Goal: Register for event/course

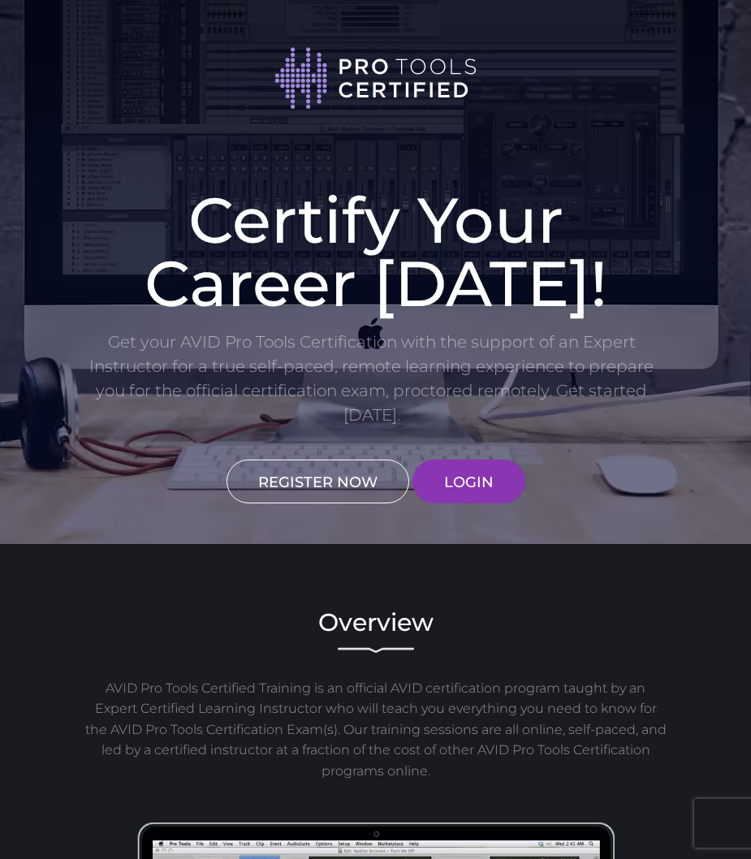
click at [320, 490] on link "REGISTER NOW" at bounding box center [318, 482] width 183 height 44
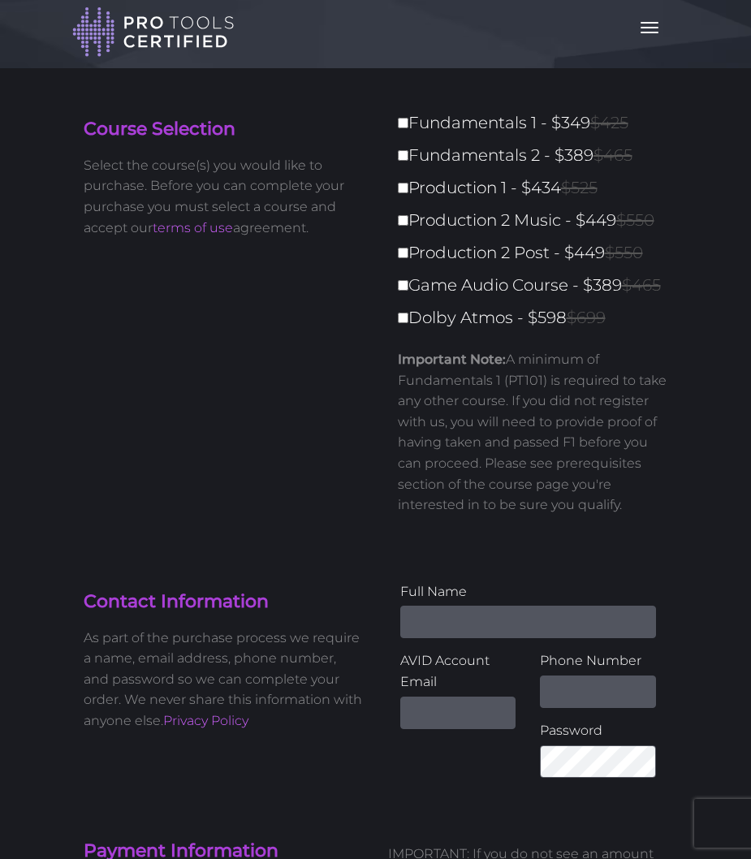
click at [452, 321] on label "Dolby Atmos - $598 $699" at bounding box center [538, 318] width 280 height 28
click at [408, 321] on input "Dolby Atmos - $598 $699" at bounding box center [403, 318] width 11 height 11
checkbox input "true"
type input "598"
click at [407, 322] on label "Dolby Atmos - $598 $699" at bounding box center [538, 318] width 280 height 28
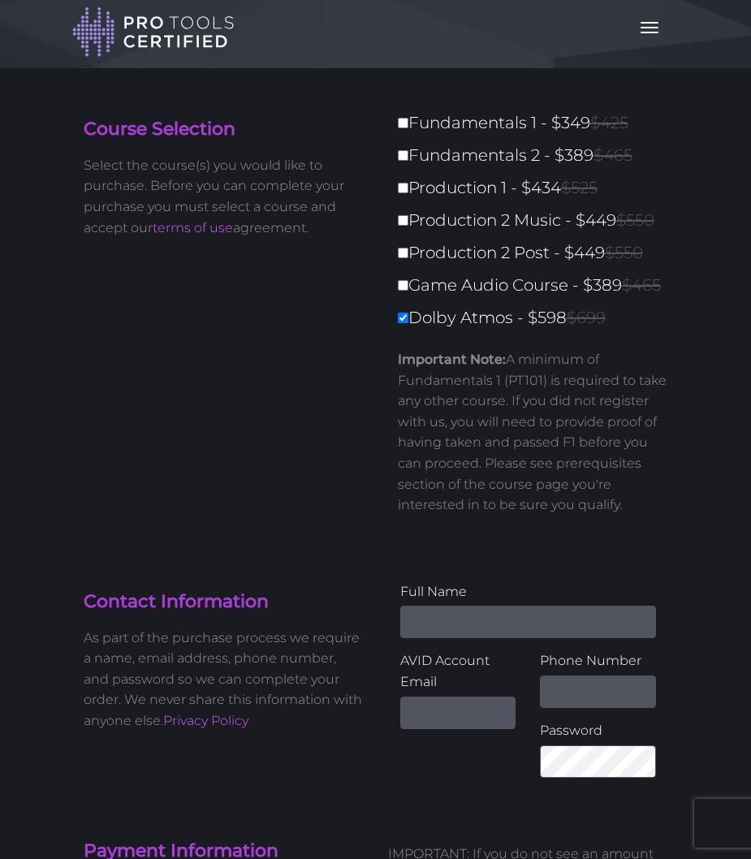
click at [407, 322] on input "Dolby Atmos - $598 $699" at bounding box center [403, 318] width 11 height 11
checkbox input "false"
type input "0"
